Goal: Transaction & Acquisition: Purchase product/service

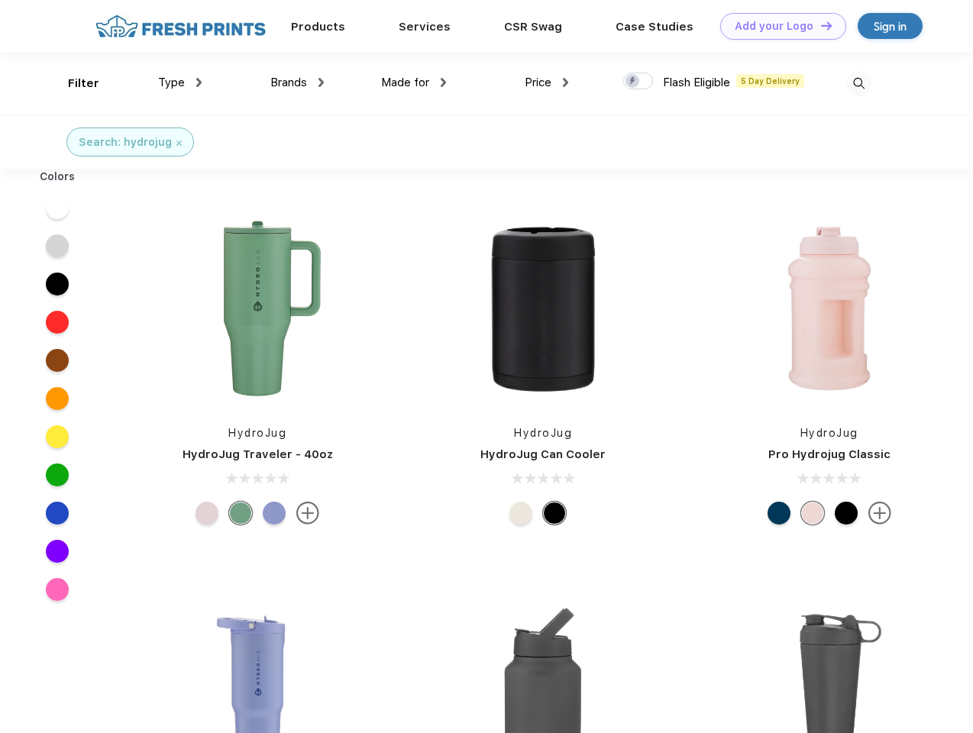
scroll to position [1, 0]
click at [777, 26] on link "Add your Logo Design Tool" at bounding box center [783, 26] width 126 height 27
click at [0, 0] on div "Design Tool" at bounding box center [0, 0] width 0 height 0
click at [819, 25] on link "Add your Logo Design Tool" at bounding box center [783, 26] width 126 height 27
click at [73, 83] on div "Filter" at bounding box center [83, 84] width 31 height 18
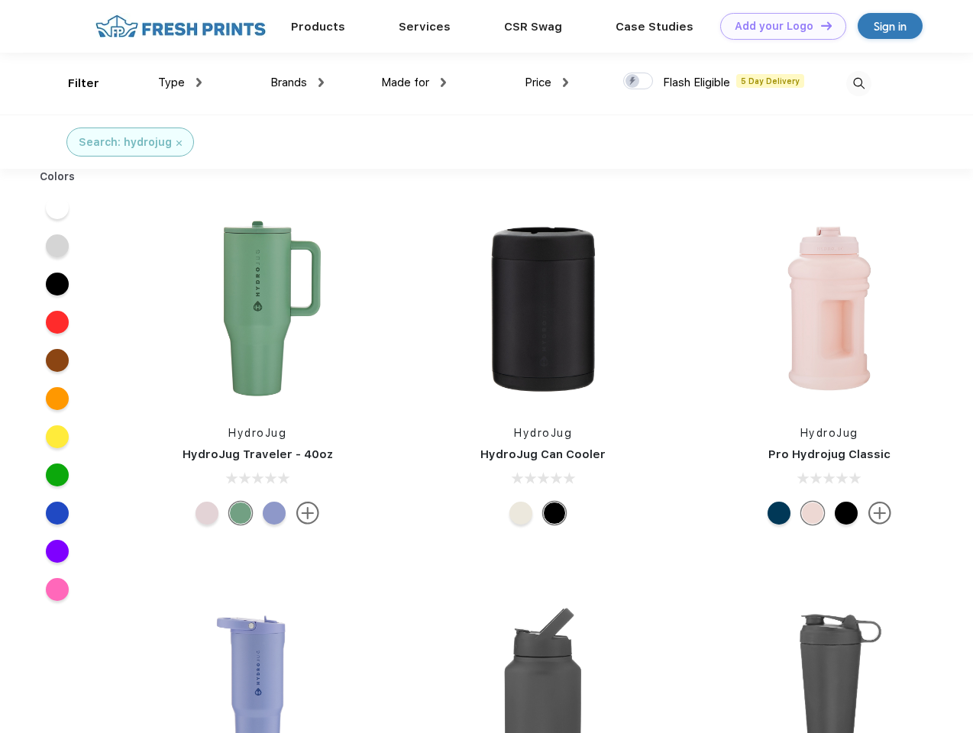
click at [180, 82] on span "Type" at bounding box center [171, 83] width 27 height 14
click at [297, 82] on span "Brands" at bounding box center [288, 83] width 37 height 14
click at [414, 82] on span "Made for" at bounding box center [405, 83] width 48 height 14
click at [547, 82] on span "Price" at bounding box center [538, 83] width 27 height 14
click at [638, 82] on div at bounding box center [638, 81] width 30 height 17
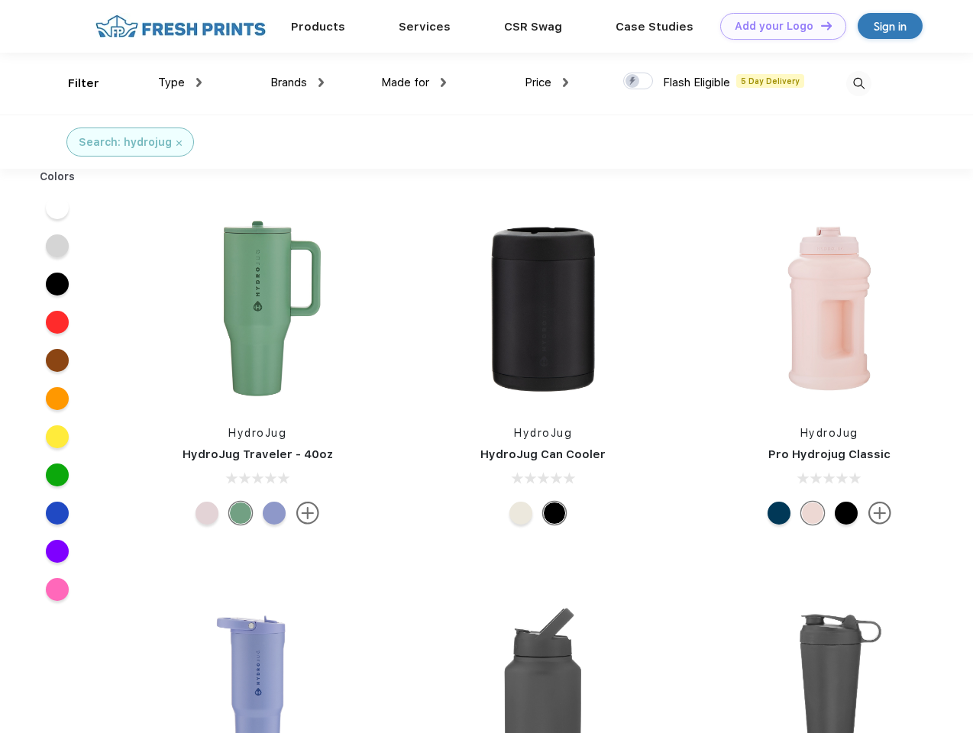
click at [633, 82] on input "checkbox" at bounding box center [628, 77] width 10 height 10
click at [858, 83] on img at bounding box center [858, 83] width 25 height 25
